Goal: Transaction & Acquisition: Purchase product/service

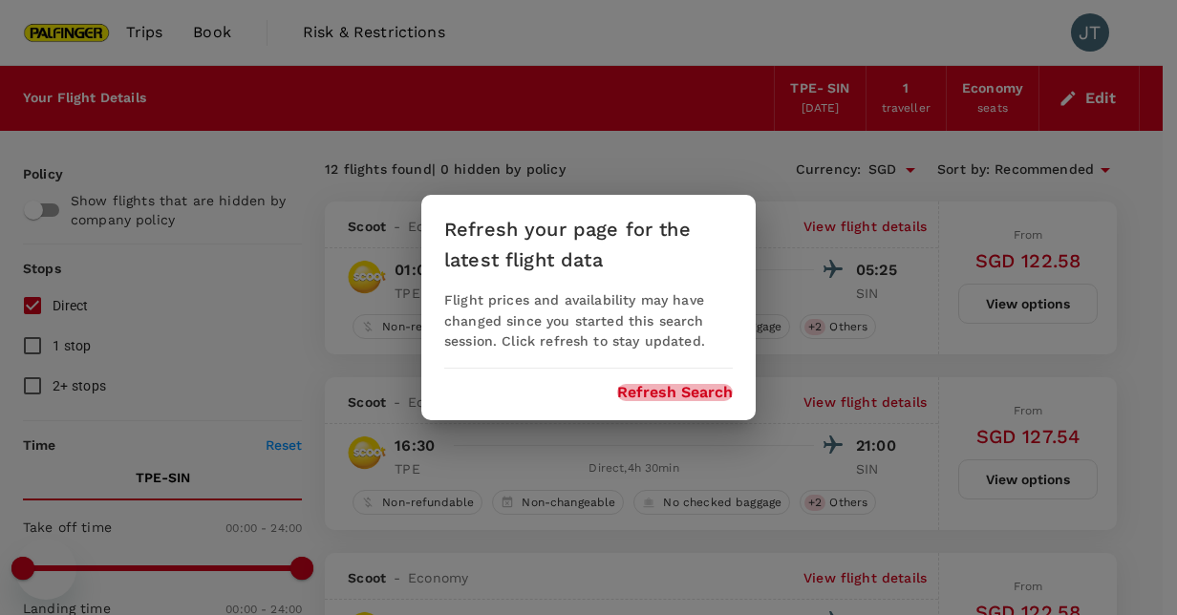
click at [665, 390] on button "Refresh Search" at bounding box center [675, 392] width 116 height 17
click at [673, 408] on div "Refresh your page for the latest flight data Flight prices and availability may…" at bounding box center [588, 308] width 334 height 226
click at [671, 398] on button "Refresh Search" at bounding box center [675, 392] width 116 height 17
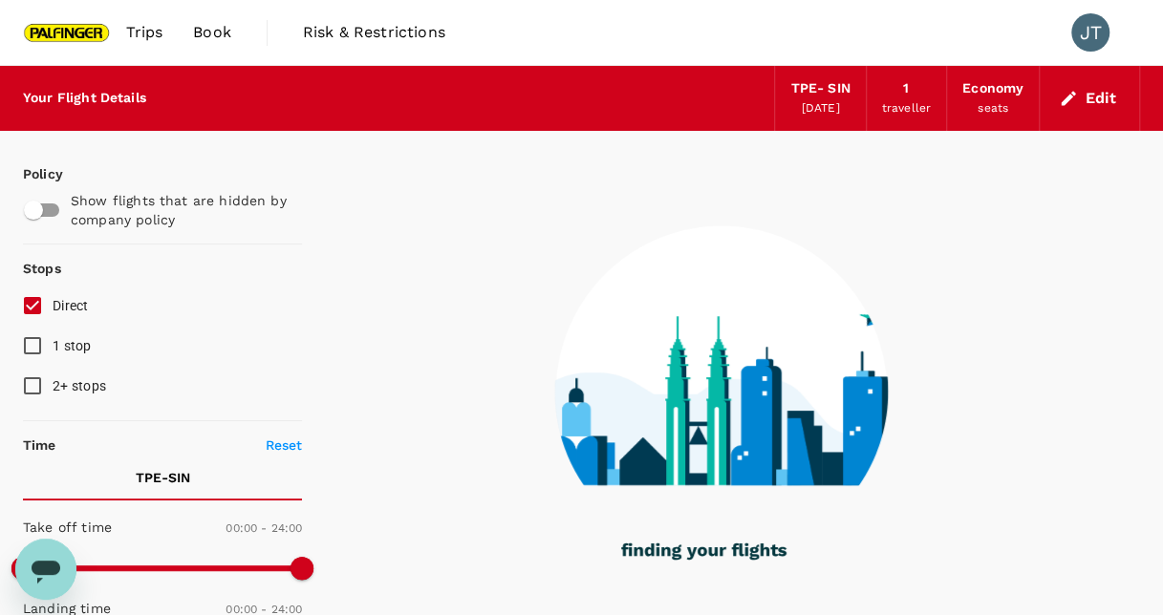
type input "1245"
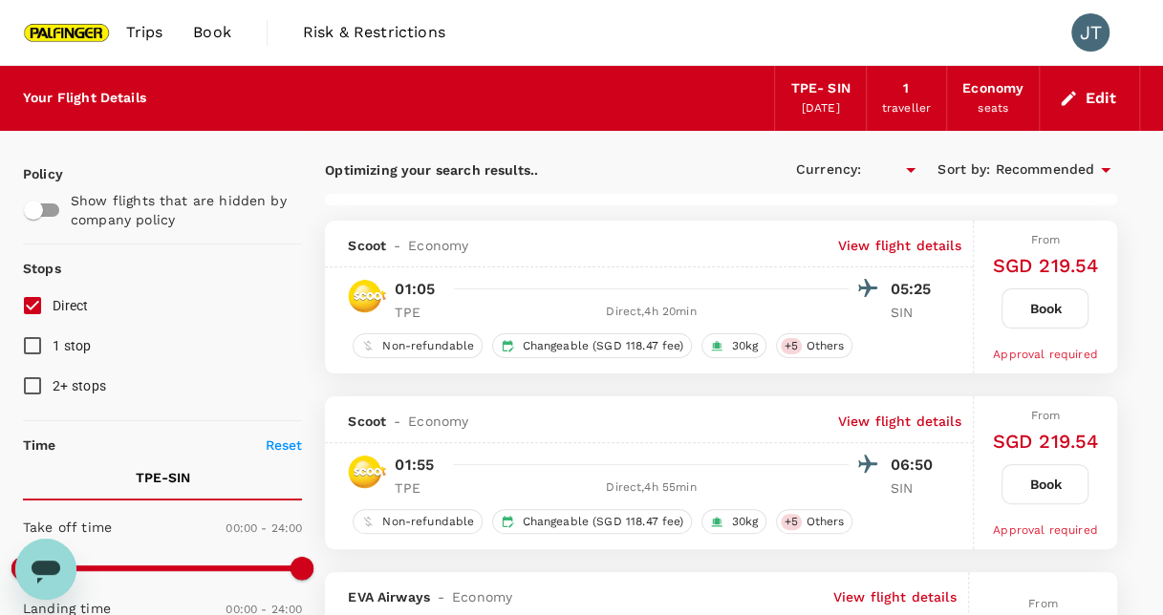
type input "SGD"
type input "1395"
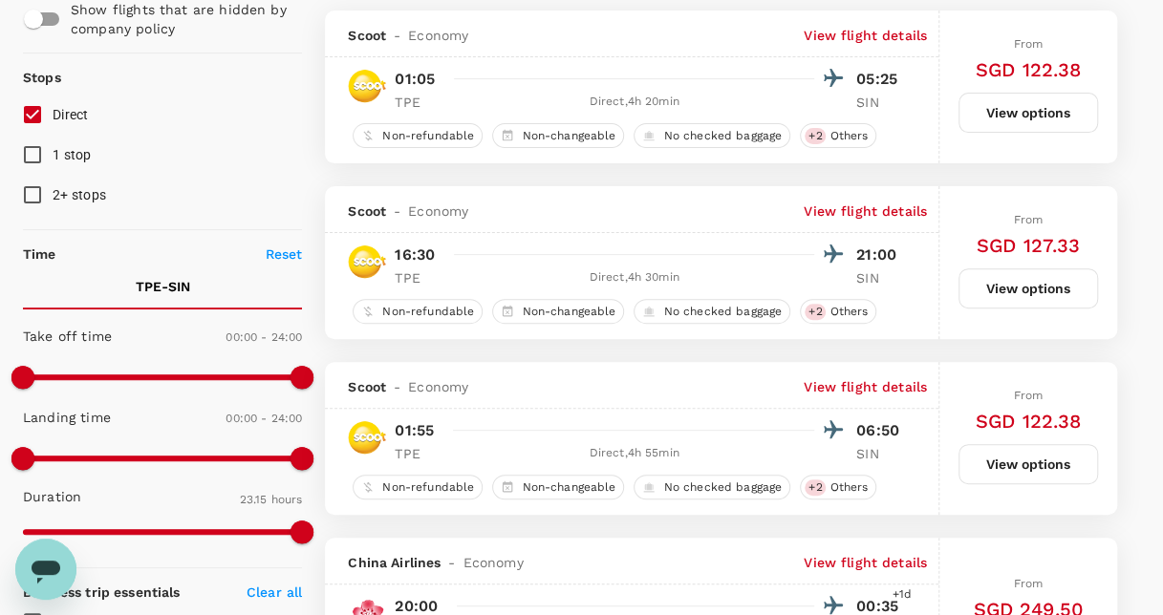
scroll to position [287, 0]
